Goal: Download file/media

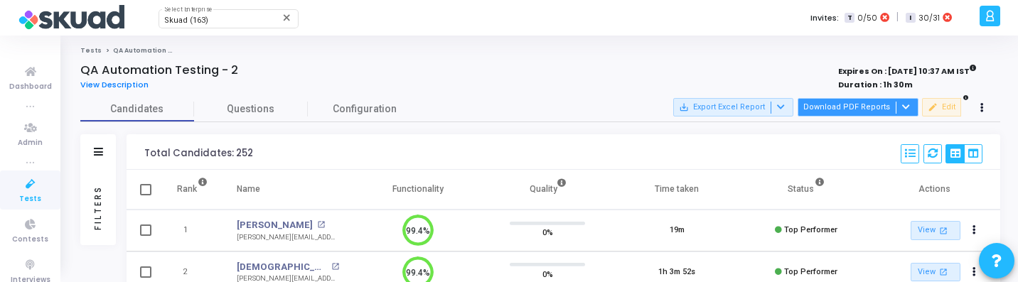
click at [881, 100] on button "Download PDF Reports" at bounding box center [858, 107] width 121 height 18
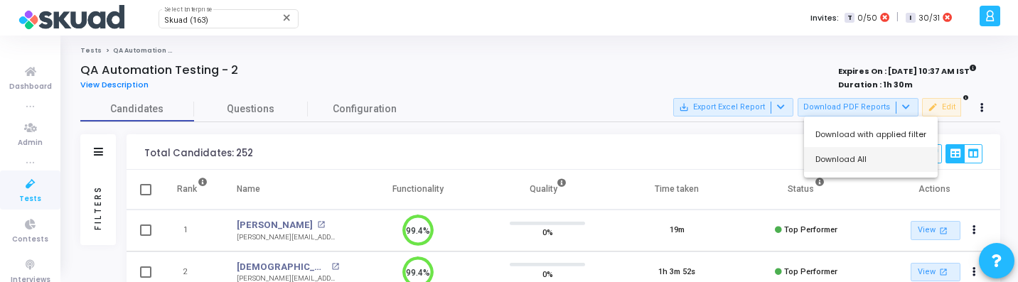
click at [862, 151] on button "Download All" at bounding box center [871, 159] width 134 height 25
